Goal: Information Seeking & Learning: Compare options

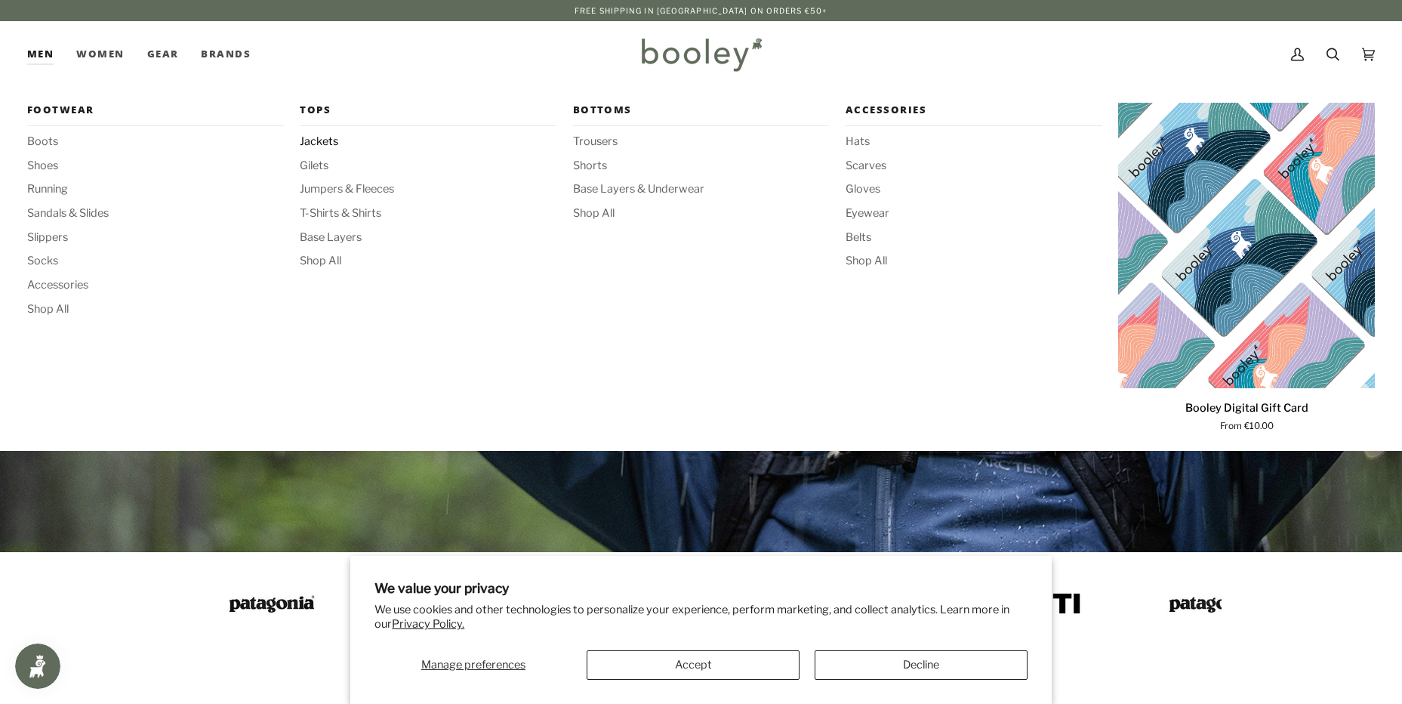
click at [326, 141] on span "Jackets" at bounding box center [428, 142] width 257 height 17
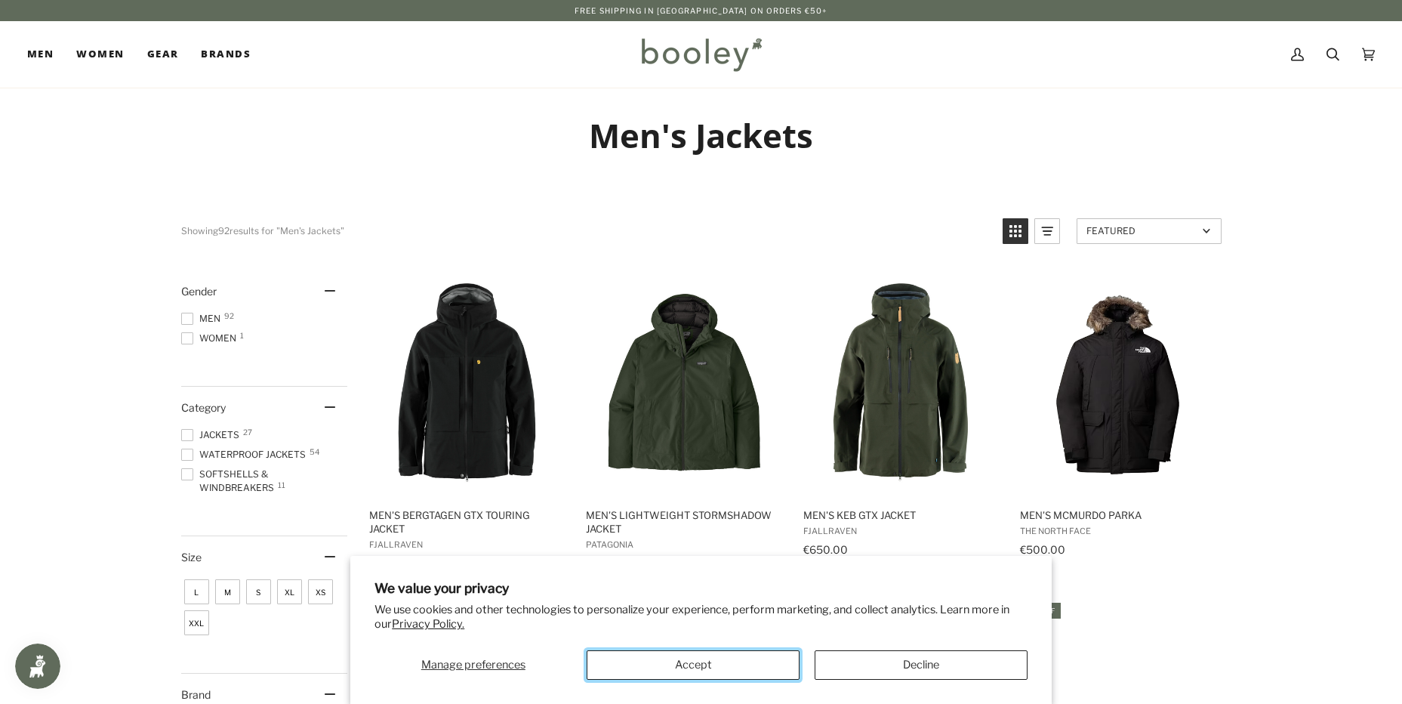
click at [732, 659] on button "Accept" at bounding box center [693, 664] width 213 height 29
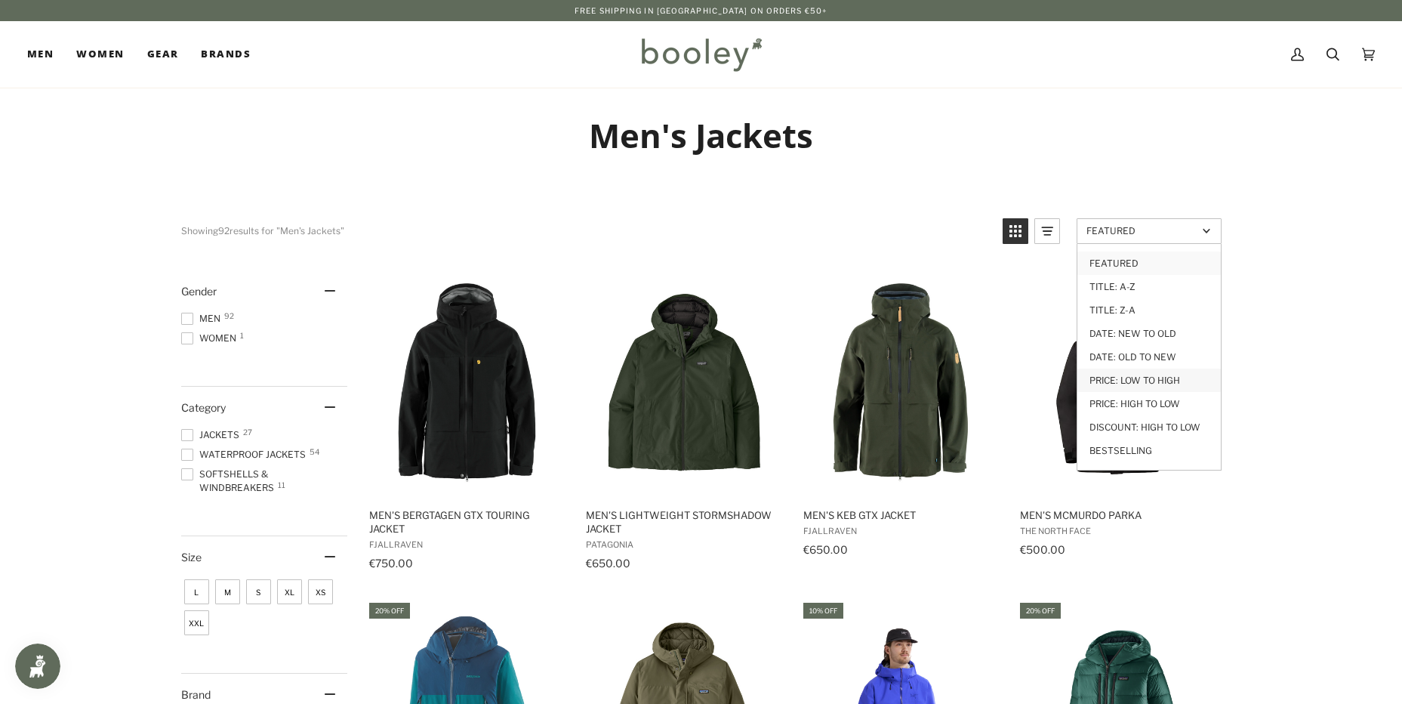
click at [1149, 380] on link "Price: Low to High" at bounding box center [1149, 379] width 143 height 23
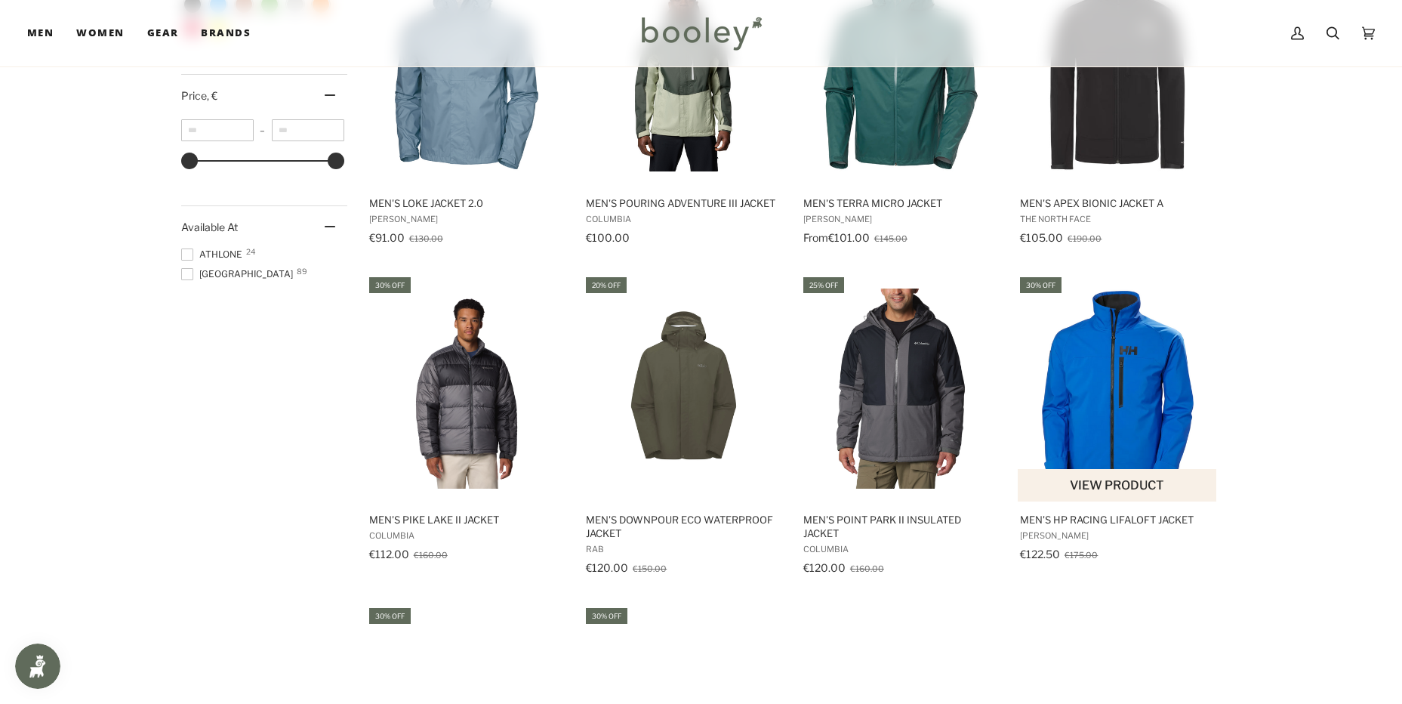
scroll to position [982, 0]
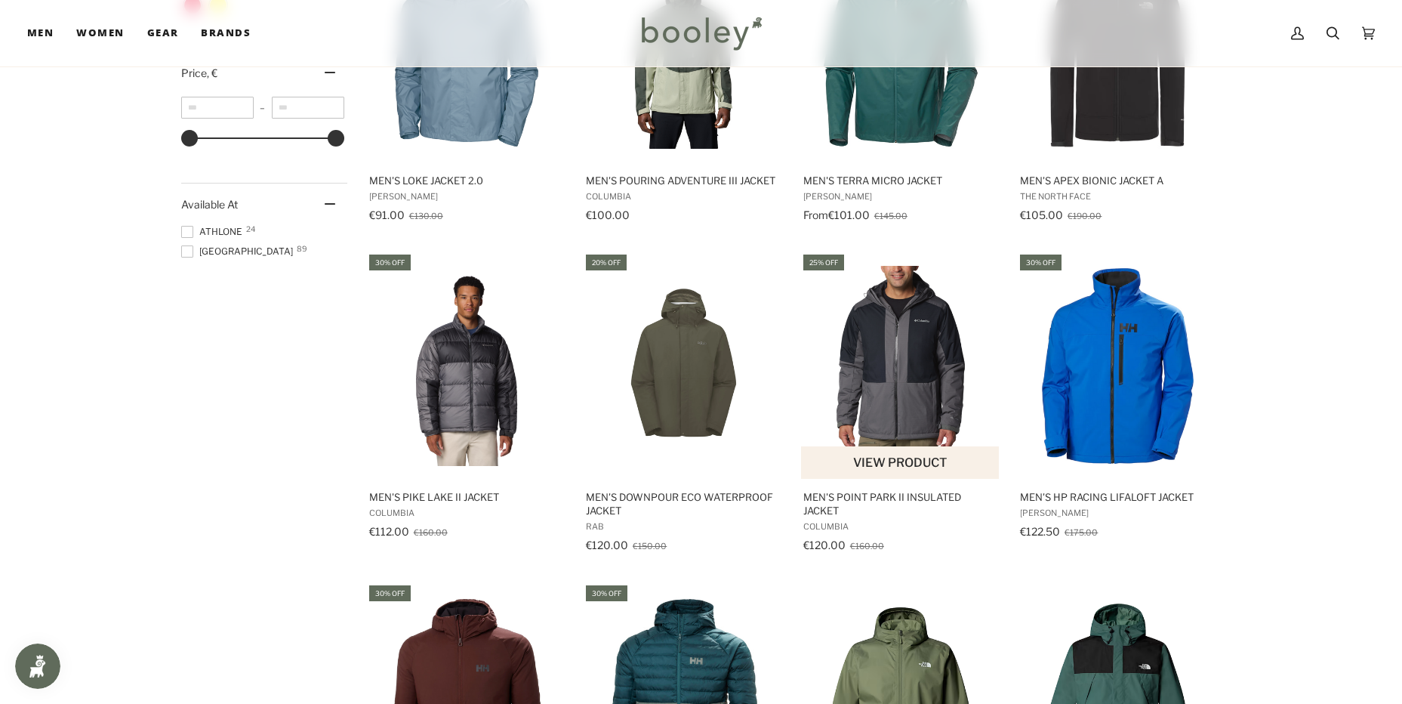
click at [902, 349] on img "Men's Point Park II Insulated Jacket" at bounding box center [901, 366] width 200 height 200
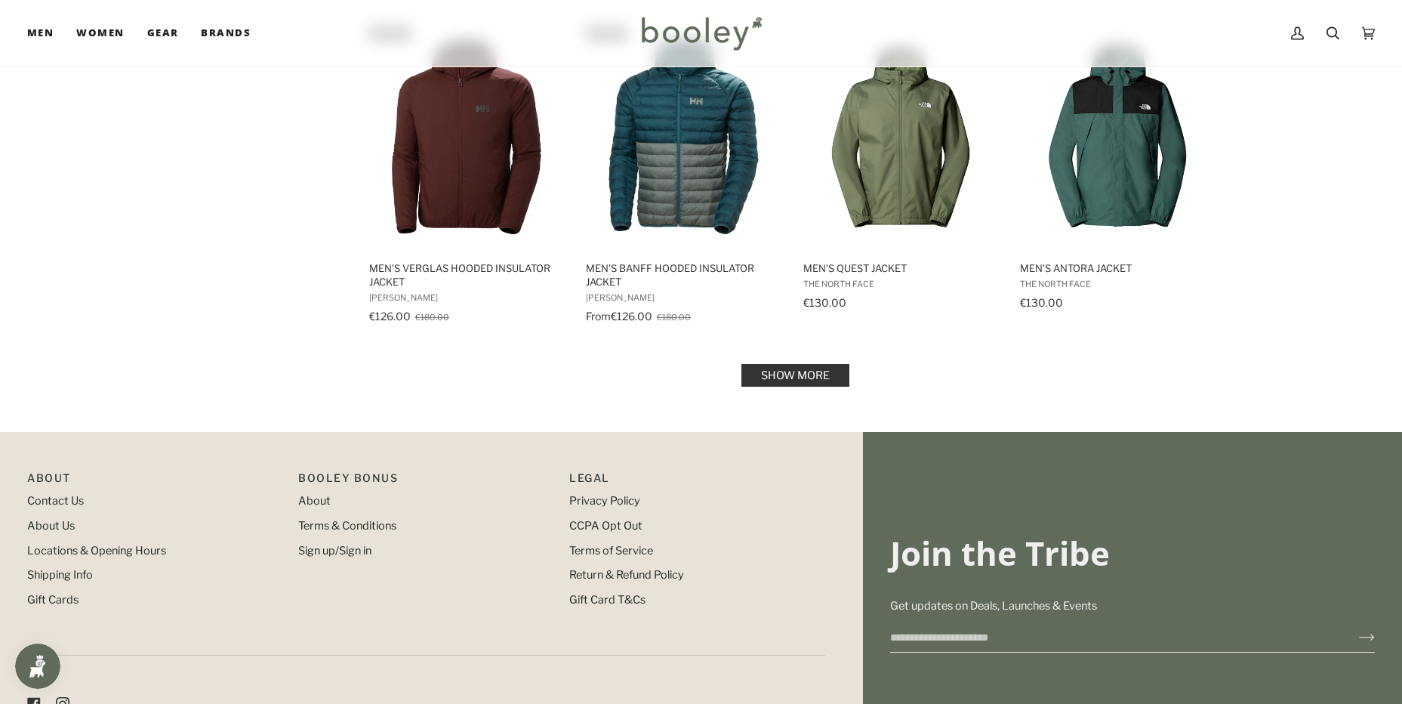
scroll to position [1586, 0]
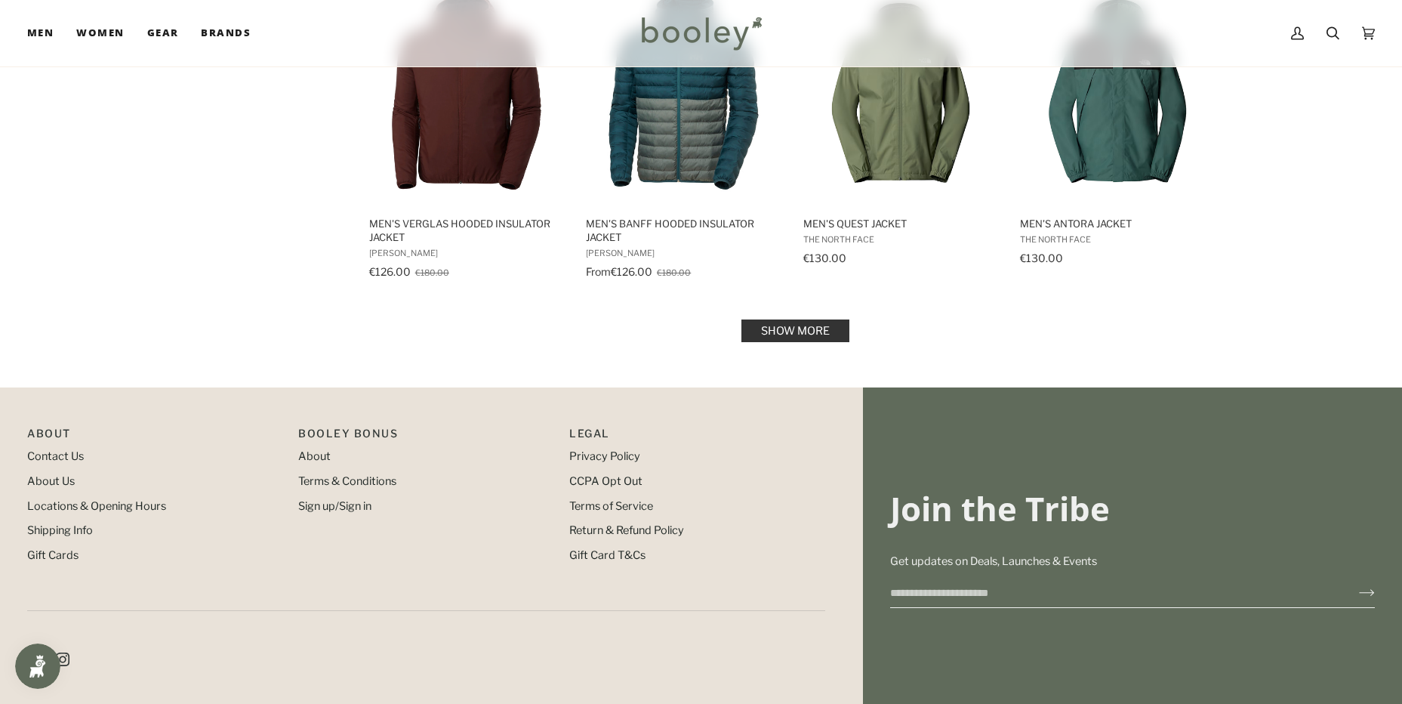
click at [792, 331] on link "Show more" at bounding box center [796, 330] width 108 height 23
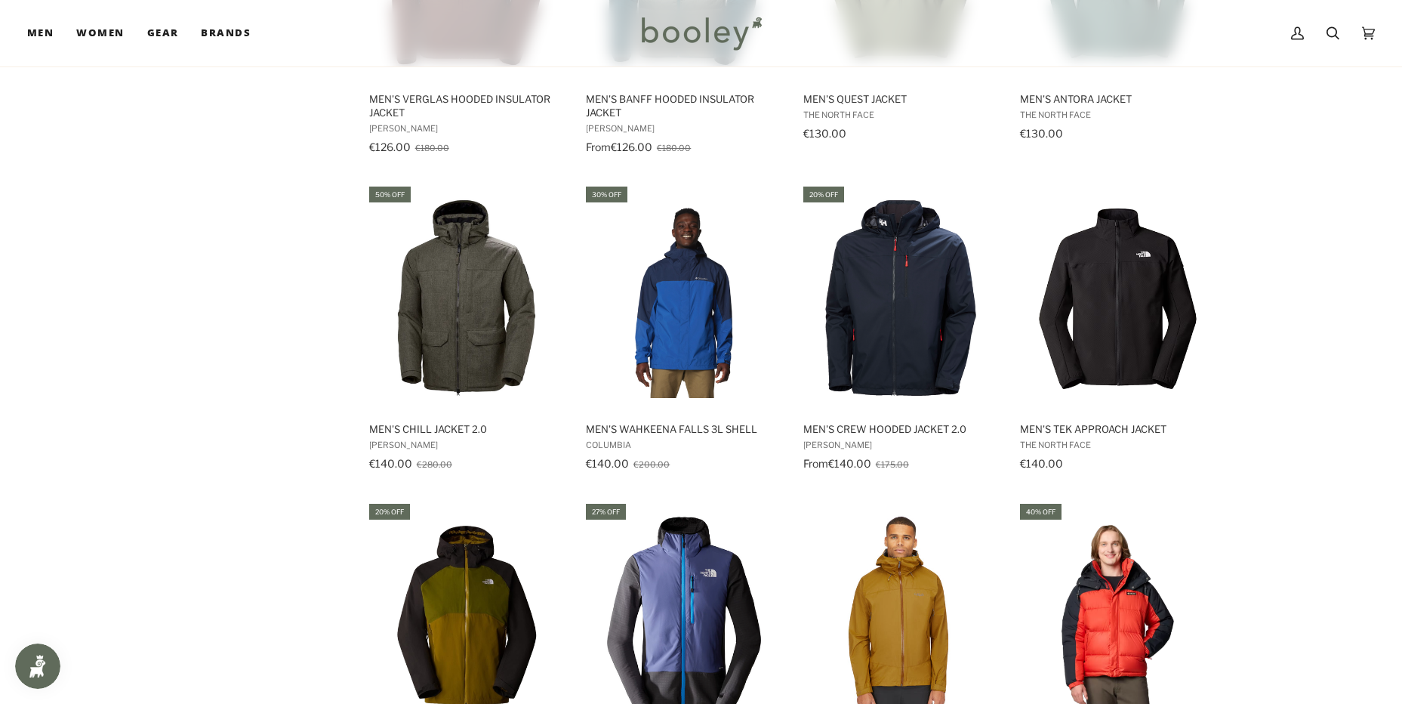
scroll to position [1737, 0]
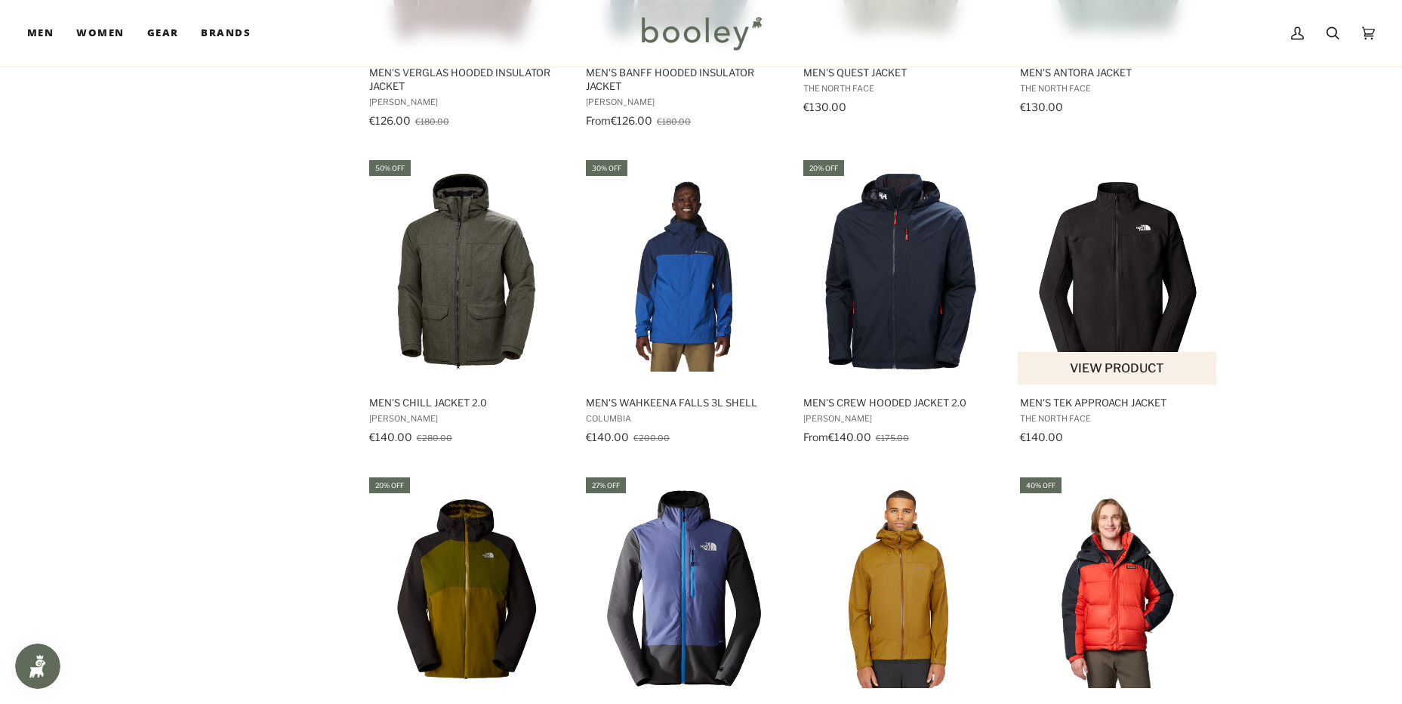
click at [1104, 271] on img "Men's Tek Approach Jacket" at bounding box center [1118, 271] width 200 height 200
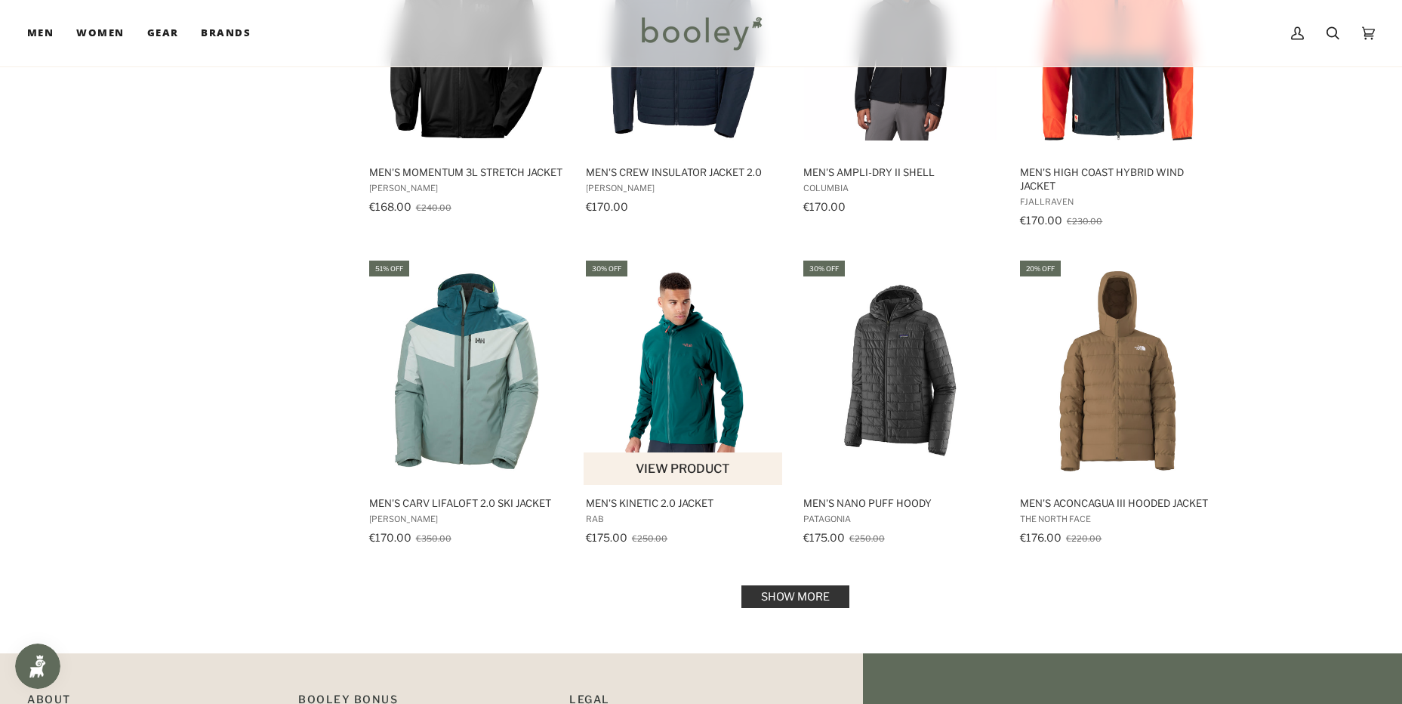
scroll to position [3020, 0]
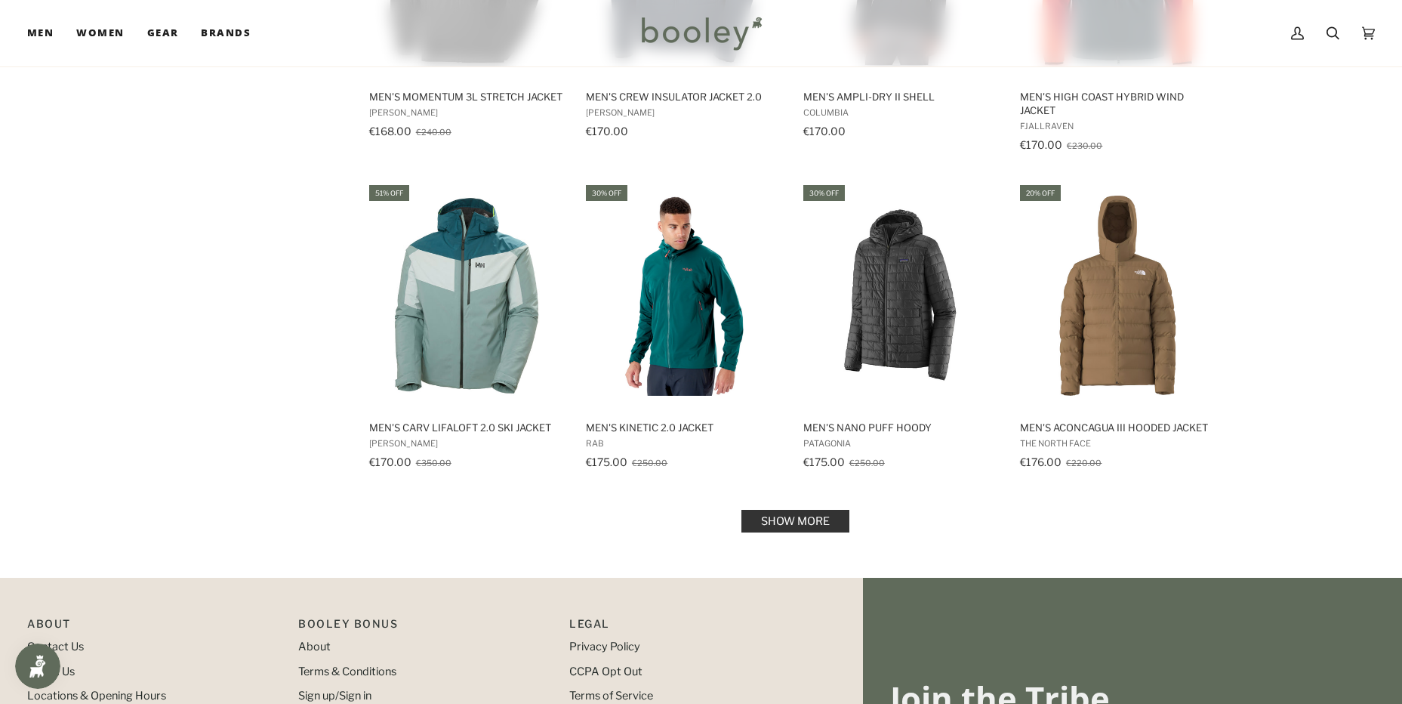
click at [812, 517] on link "Show more" at bounding box center [796, 521] width 108 height 23
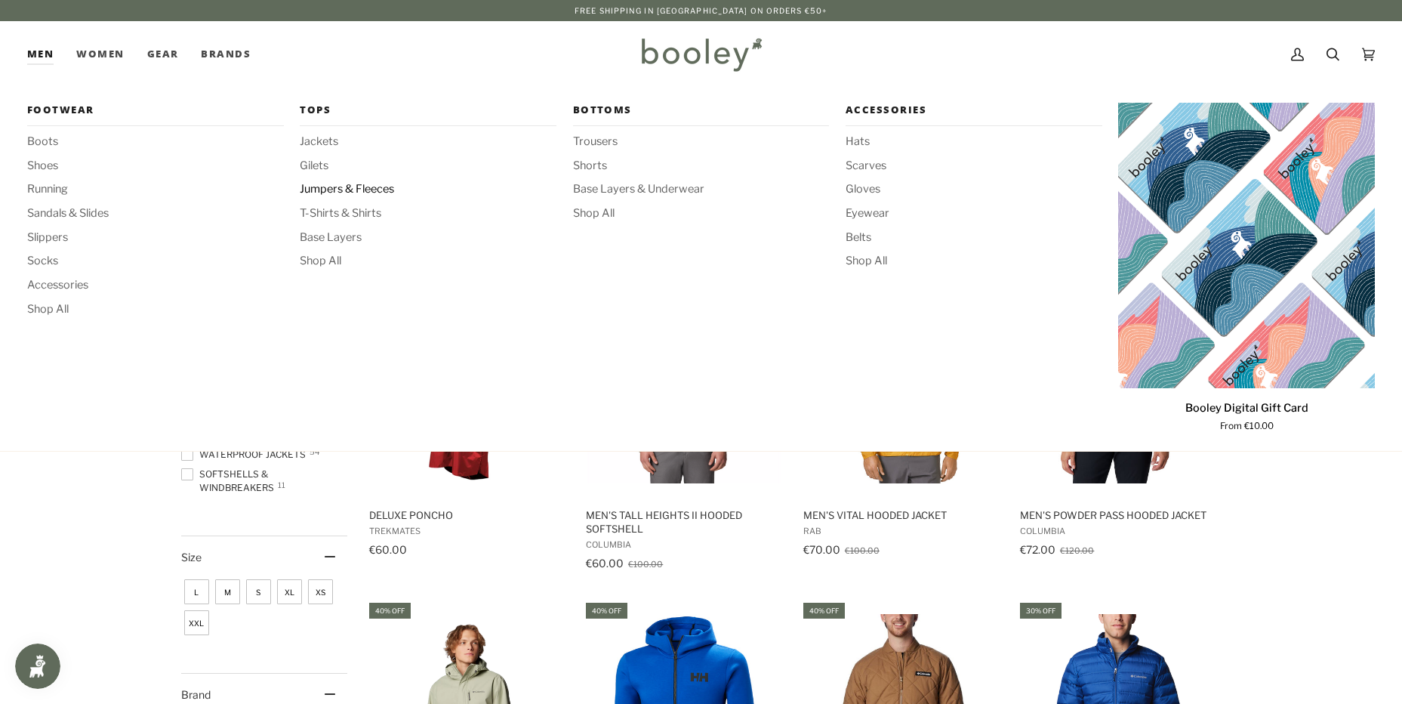
click at [326, 185] on span "Jumpers & Fleeces" at bounding box center [428, 189] width 257 height 17
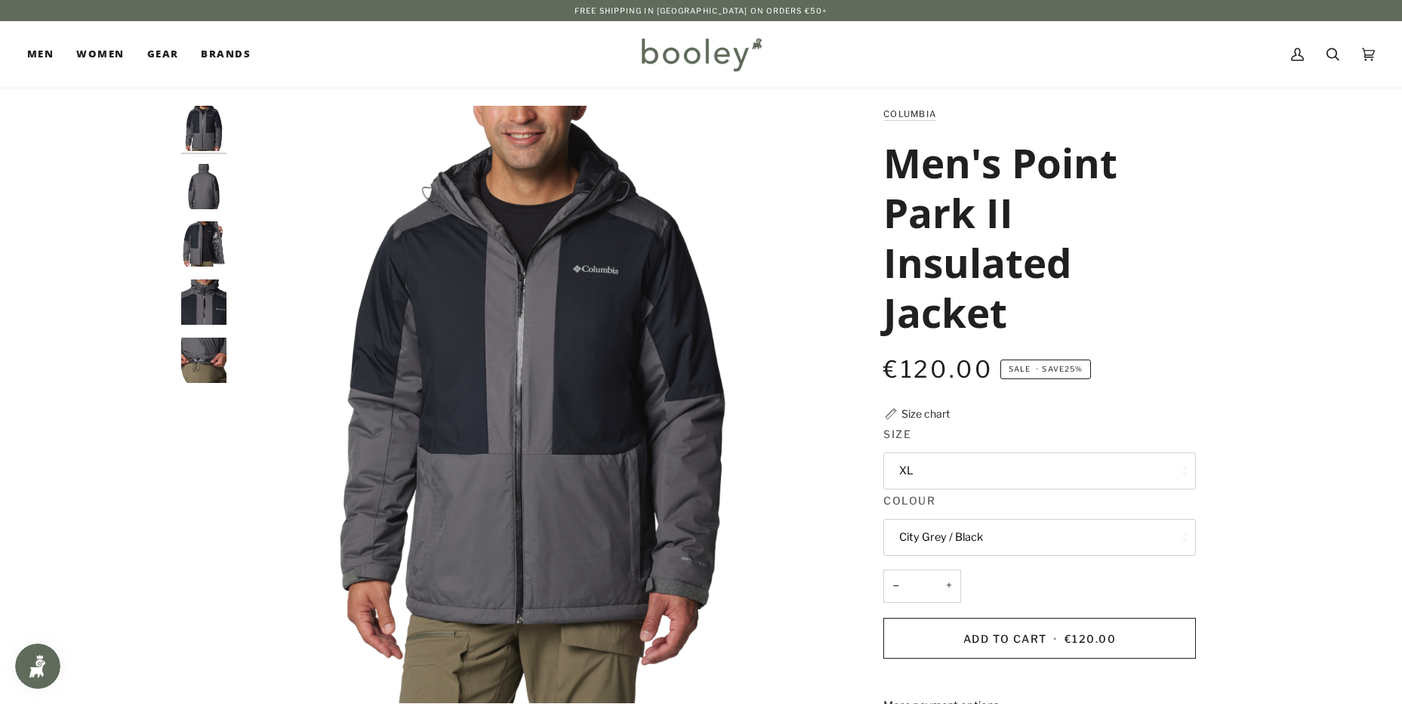
click at [206, 194] on img "Columbia Men's Point Park II Insulated Jacket City Grey/Black - Booley Galway" at bounding box center [203, 186] width 45 height 45
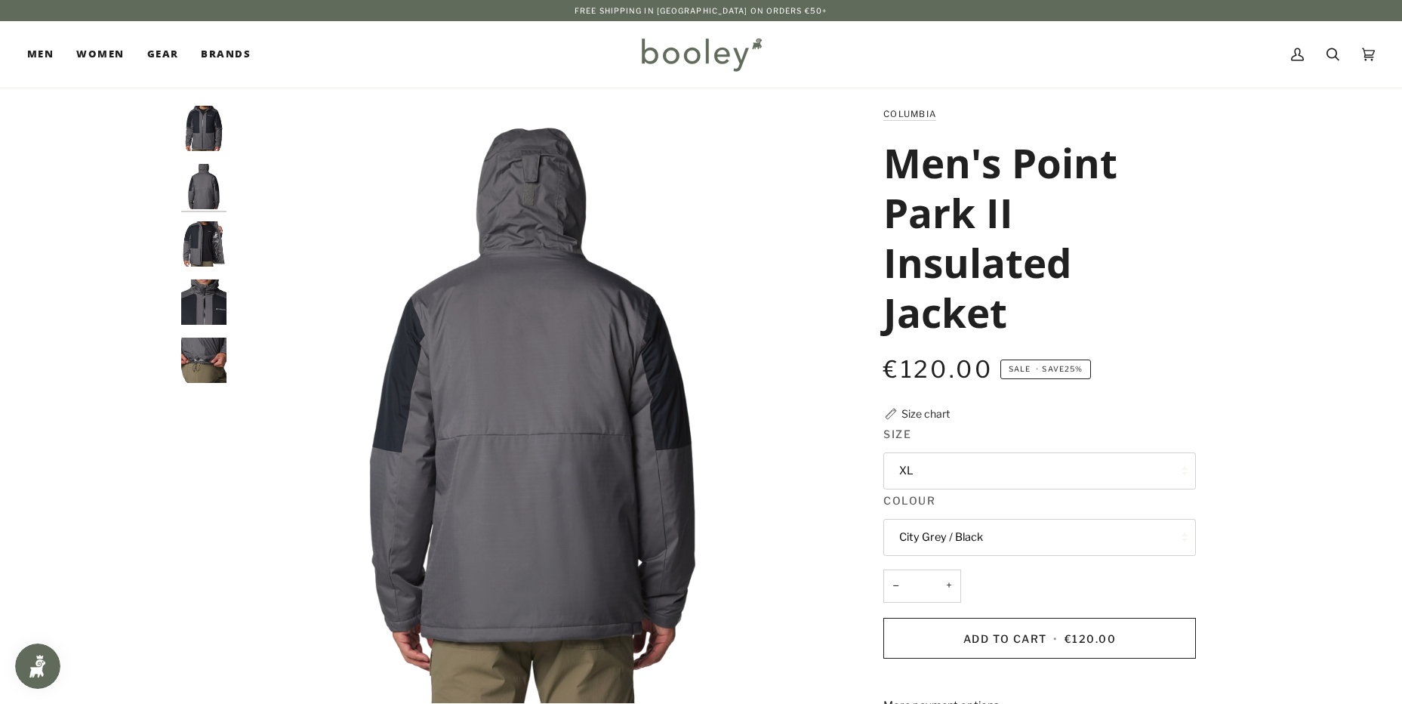
click at [220, 248] on img "Columbia Men's Point Park II Insulated Jacket City Grey/Black - Booley Galway" at bounding box center [203, 243] width 45 height 45
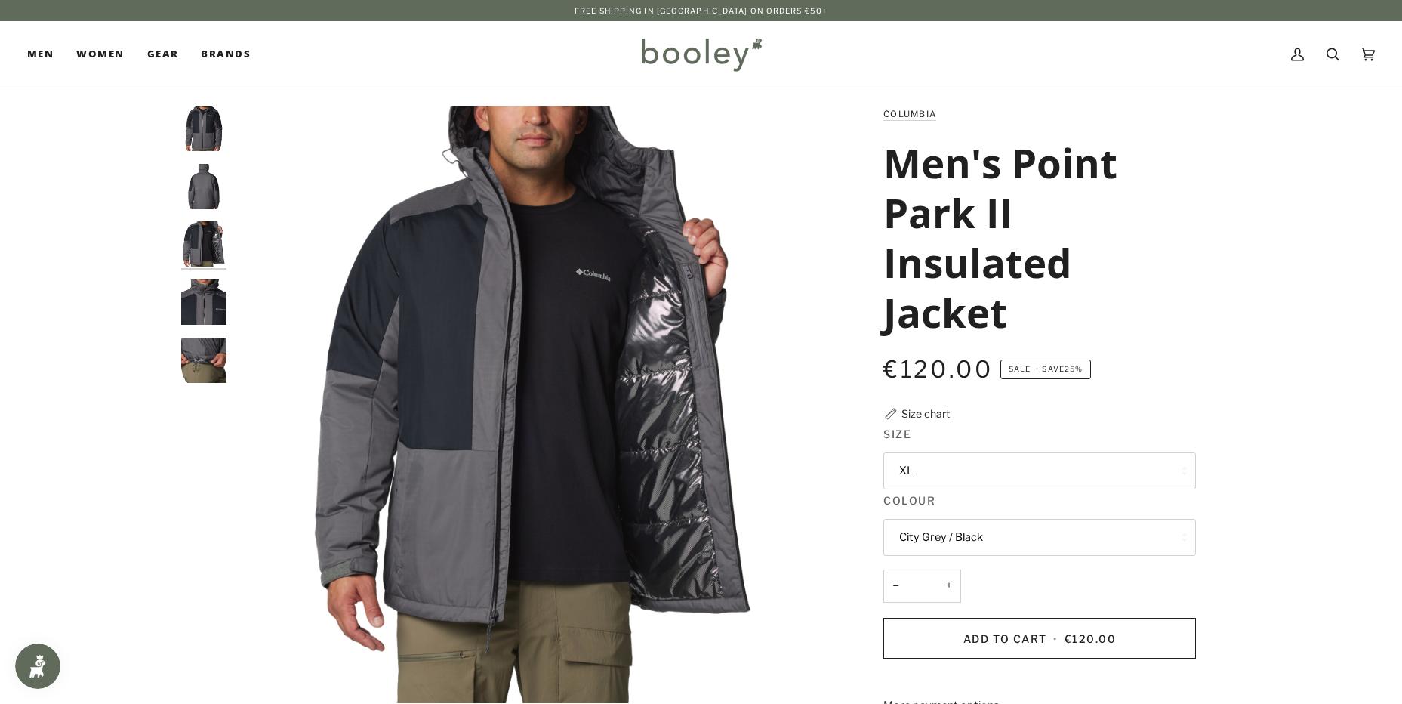
click at [211, 301] on img "Columbia Men's Point Park II Insulated Jacket City Grey/Black - Booley Galway" at bounding box center [203, 301] width 45 height 45
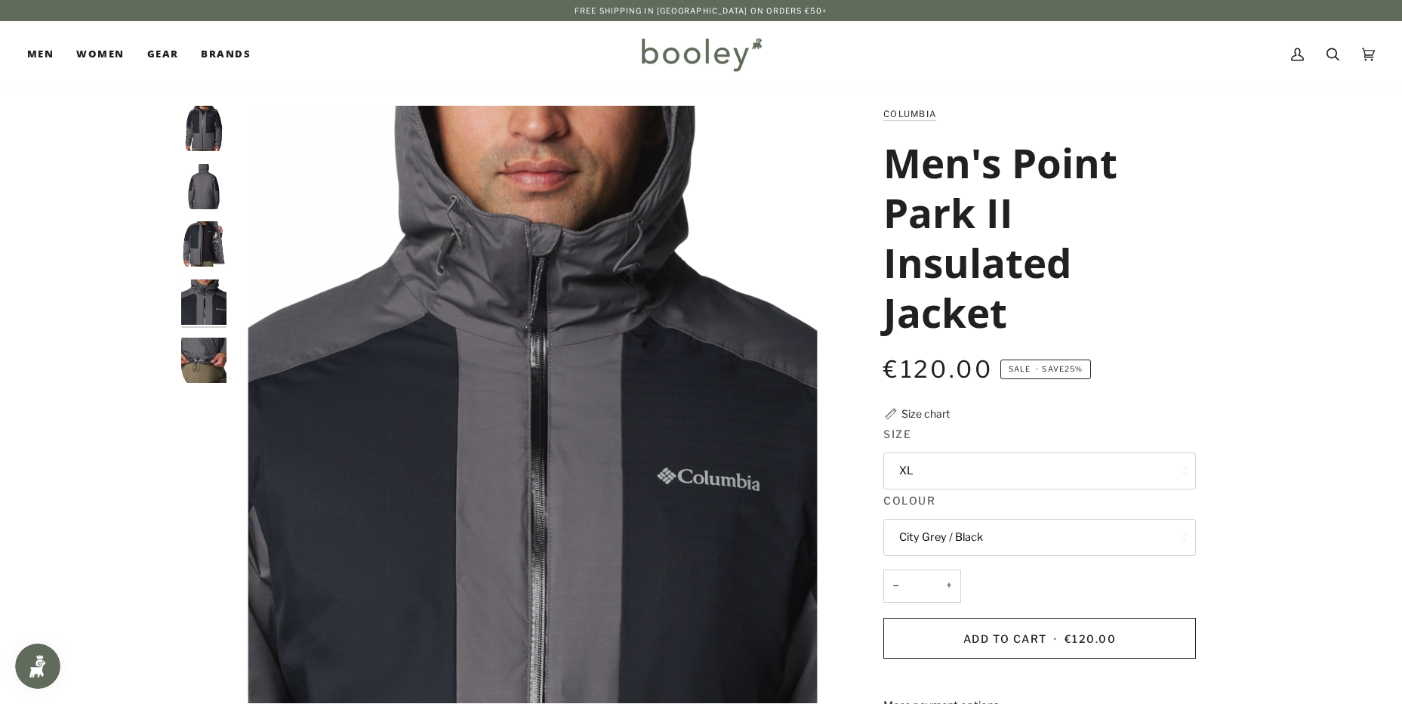
click at [217, 368] on img "Columbia Men's Point Park II Insulated Jacket City Grey/Black - Booley Galway" at bounding box center [203, 360] width 45 height 45
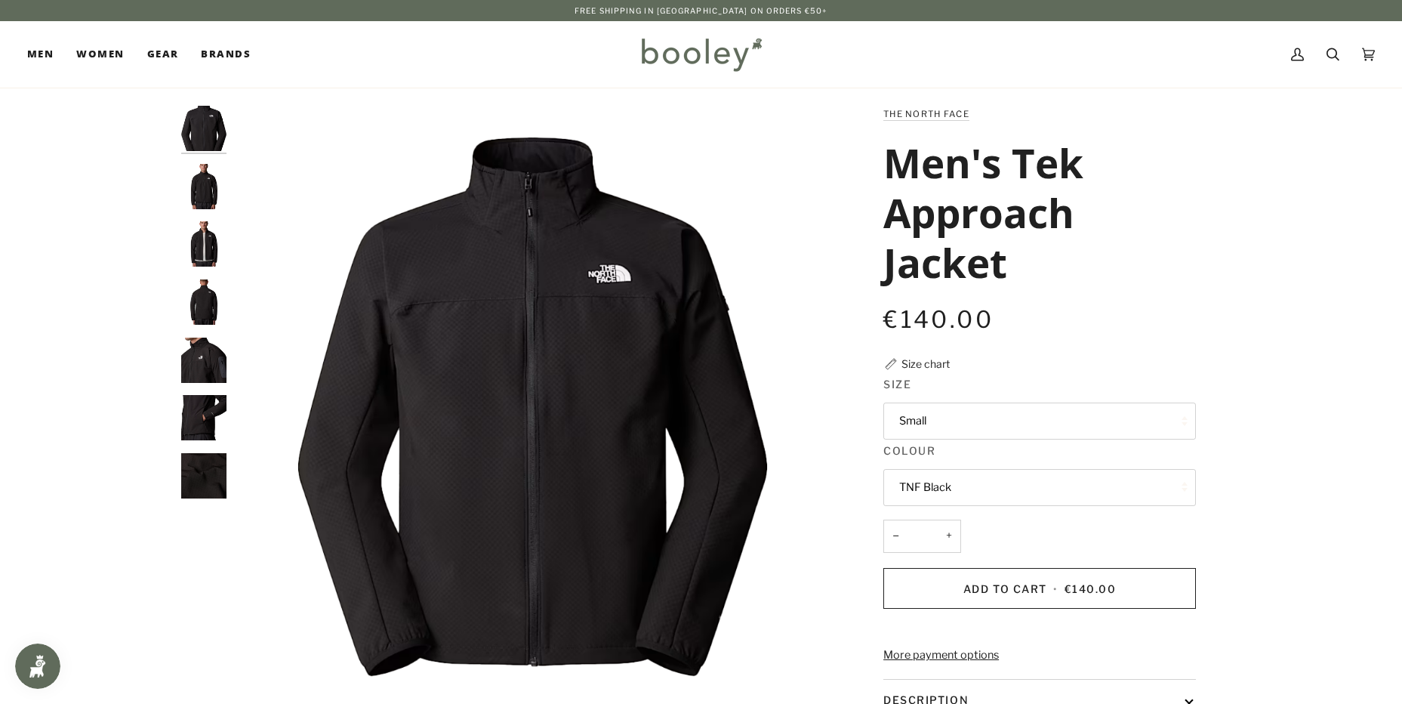
click at [209, 194] on img "The North Face Men's Tek Approach Jacket TNF Black - Booley Galway" at bounding box center [203, 186] width 45 height 45
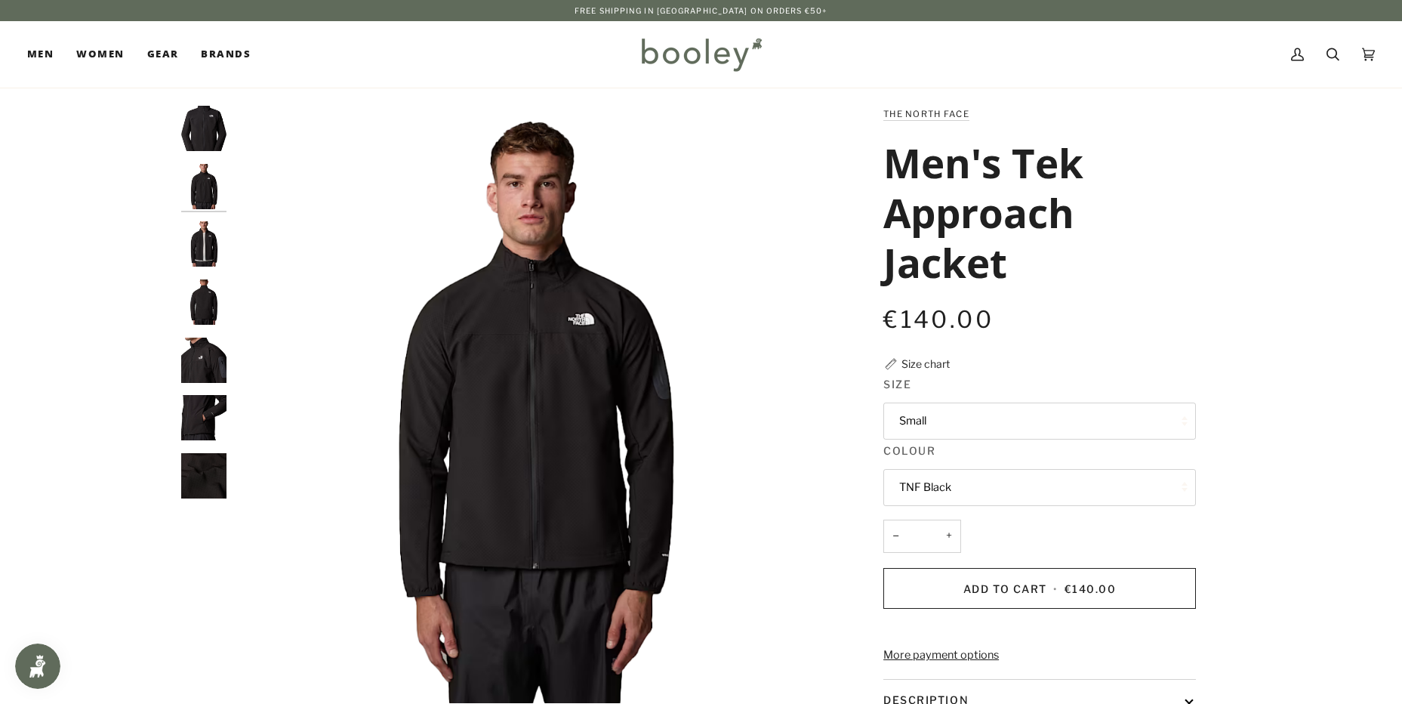
click at [211, 237] on img "The North Face Men's Tek Approach Jacket TNF Black - Booley Galway" at bounding box center [203, 243] width 45 height 45
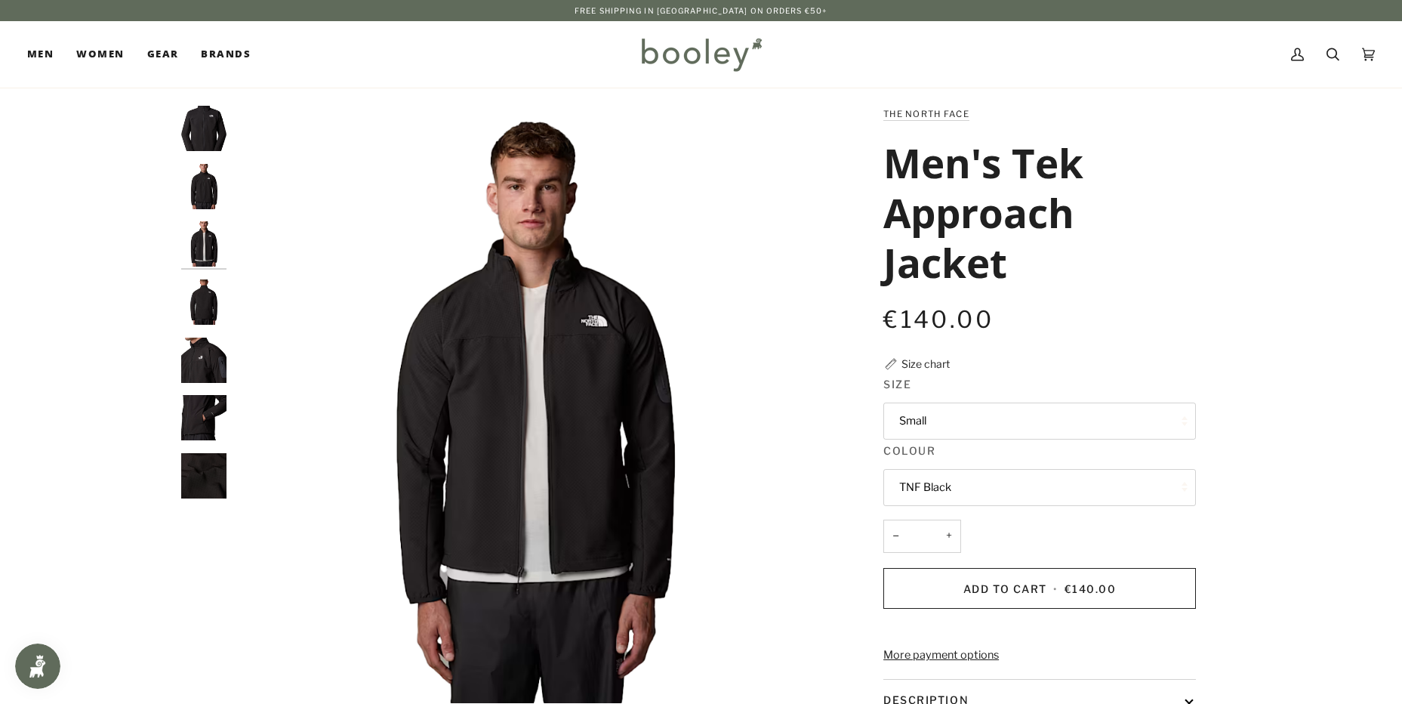
click at [224, 294] on img "The North Face Men's Tek Approach Jacket TNF Black - Booley Galway" at bounding box center [203, 301] width 45 height 45
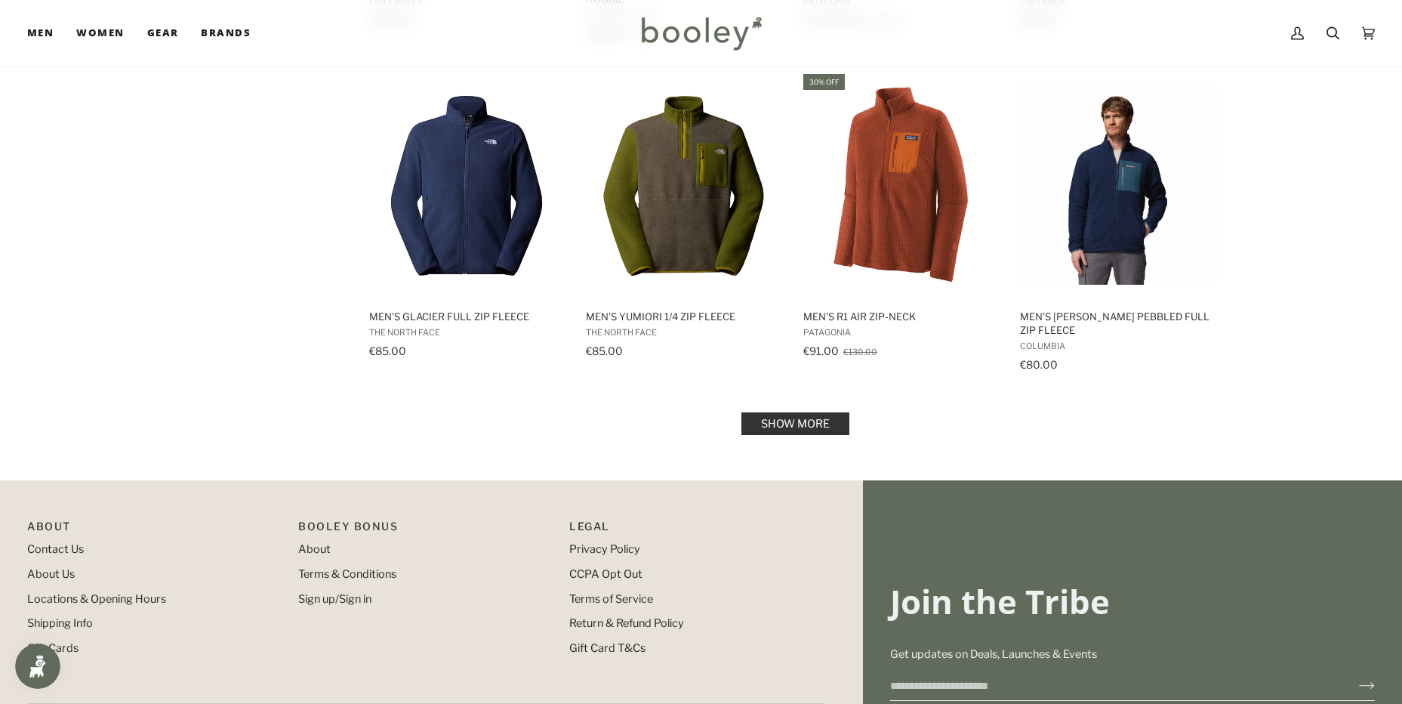
scroll to position [1510, 0]
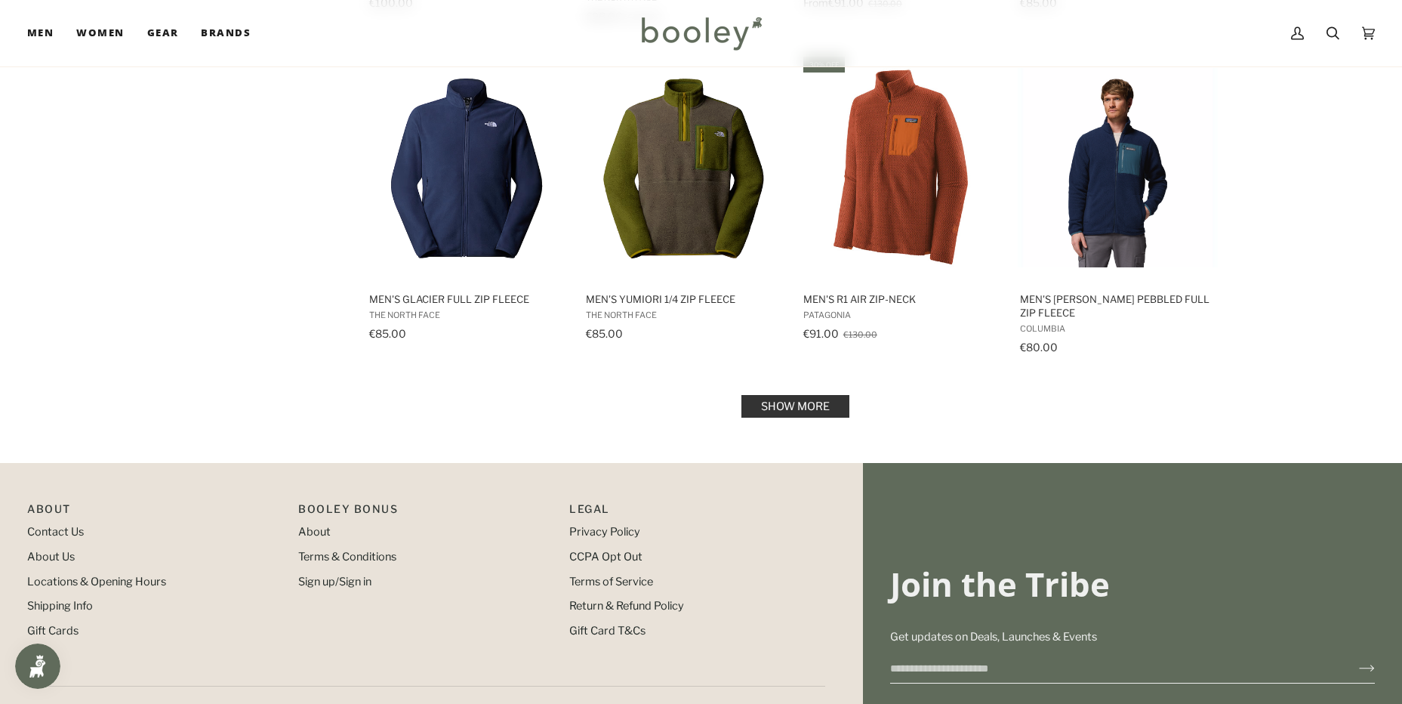
click at [806, 410] on link "Show more" at bounding box center [796, 406] width 108 height 23
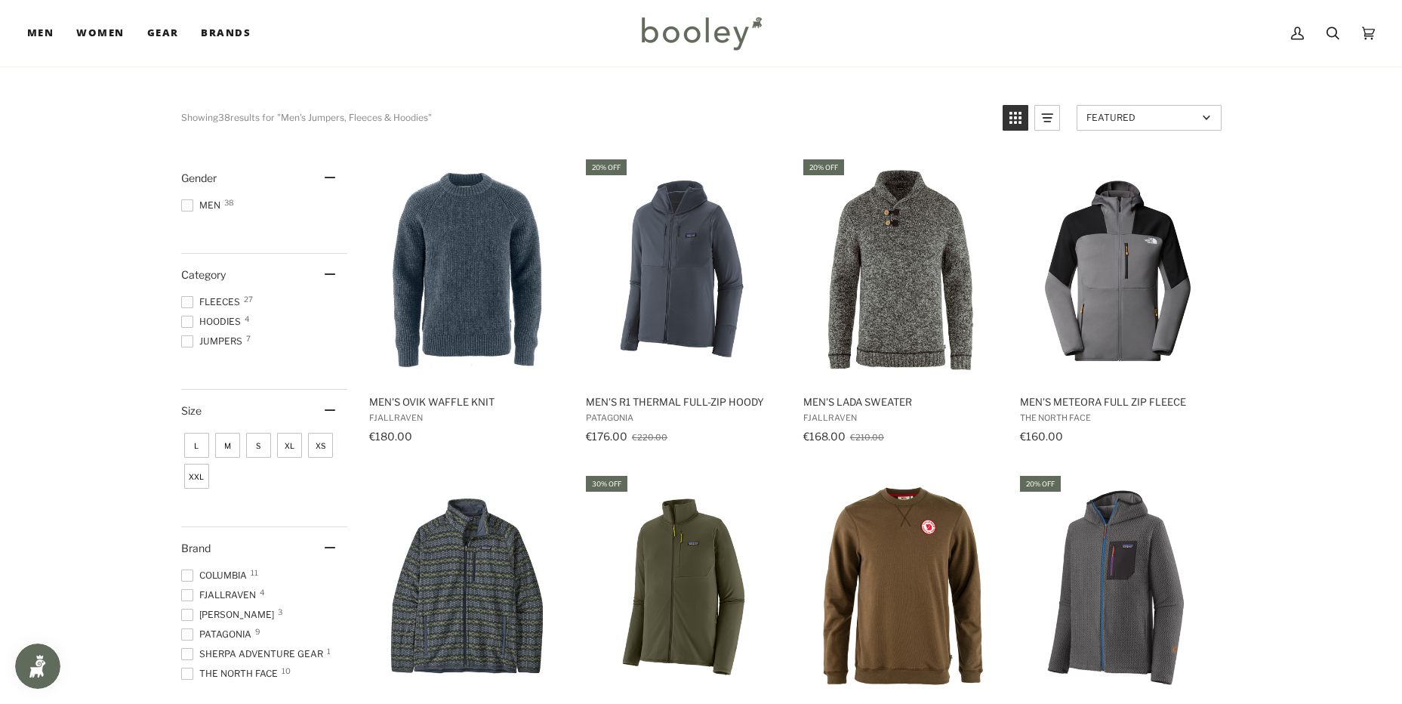
scroll to position [50, 0]
